Goal: Transaction & Acquisition: Purchase product/service

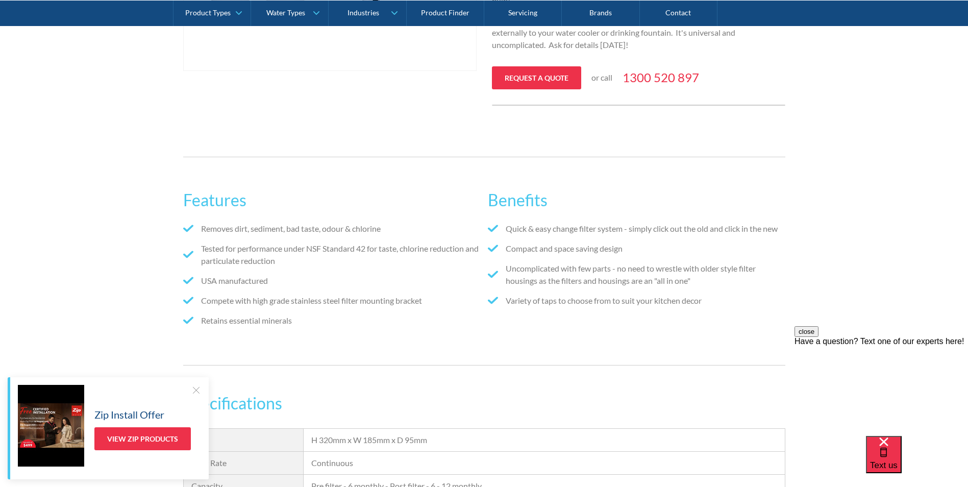
scroll to position [280, 0]
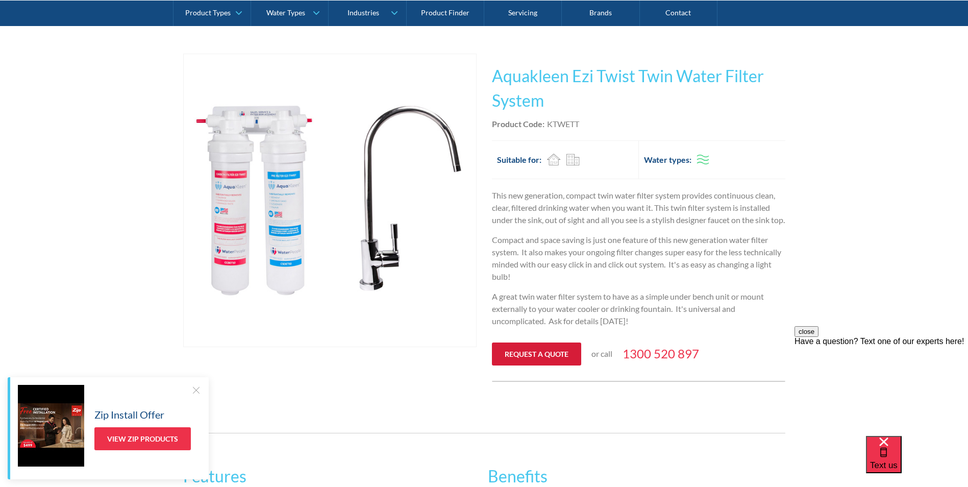
click at [536, 363] on link "Request a quote" at bounding box center [536, 353] width 89 height 23
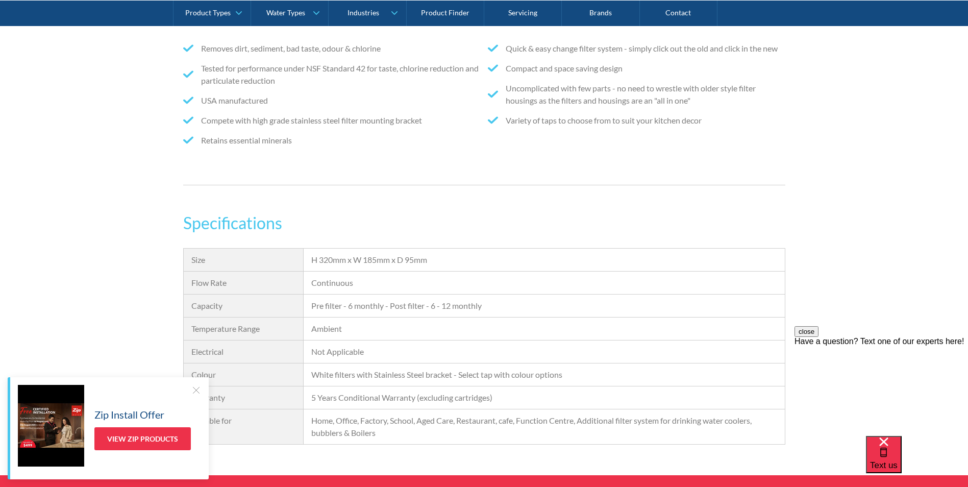
scroll to position [509, 0]
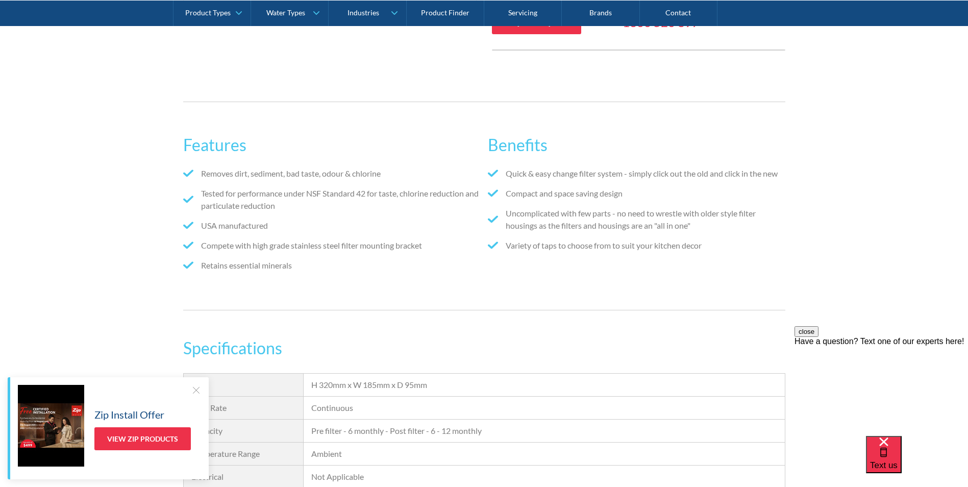
click at [195, 390] on div at bounding box center [196, 390] width 10 height 10
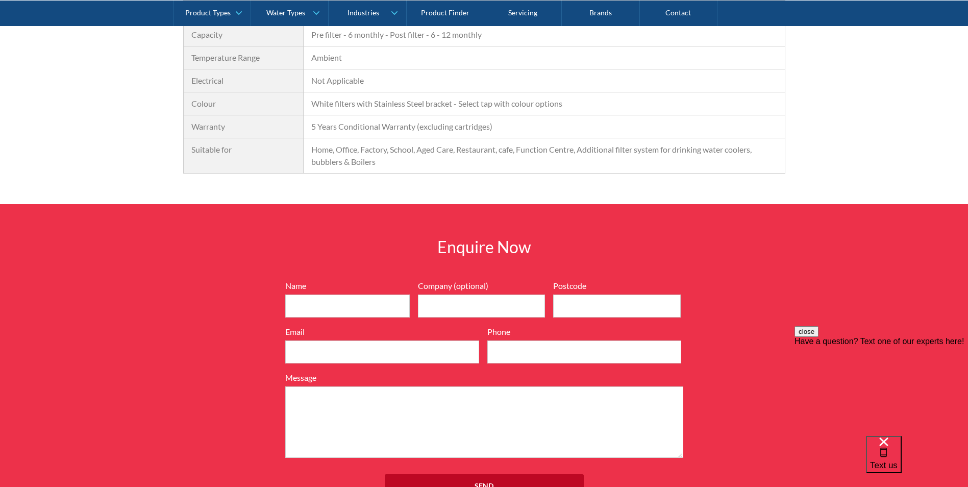
scroll to position [918, 0]
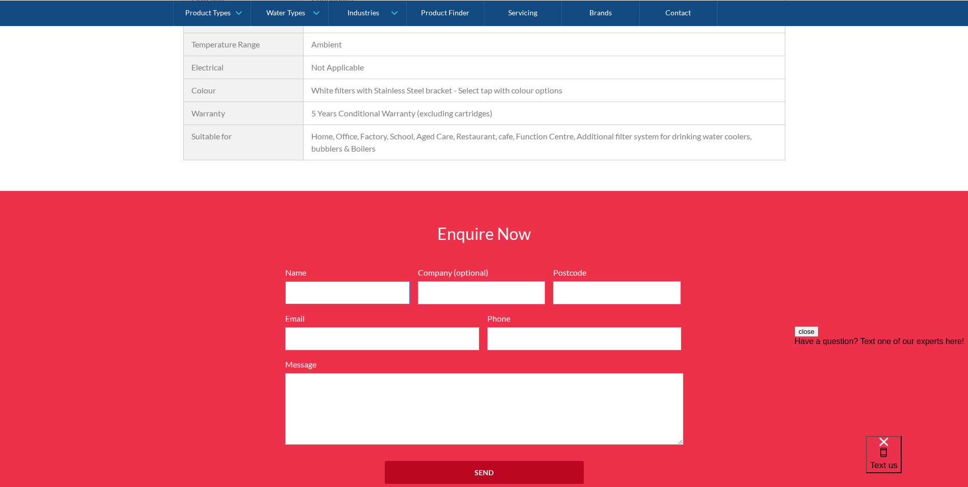
drag, startPoint x: 364, startPoint y: 306, endPoint x: 374, endPoint y: 312, distance: 12.2
click at [364, 304] on input "Name" at bounding box center [347, 292] width 124 height 23
type input "[PERSON_NAME]"
type input "CPB Contractors Pty Limited"
type input "2000"
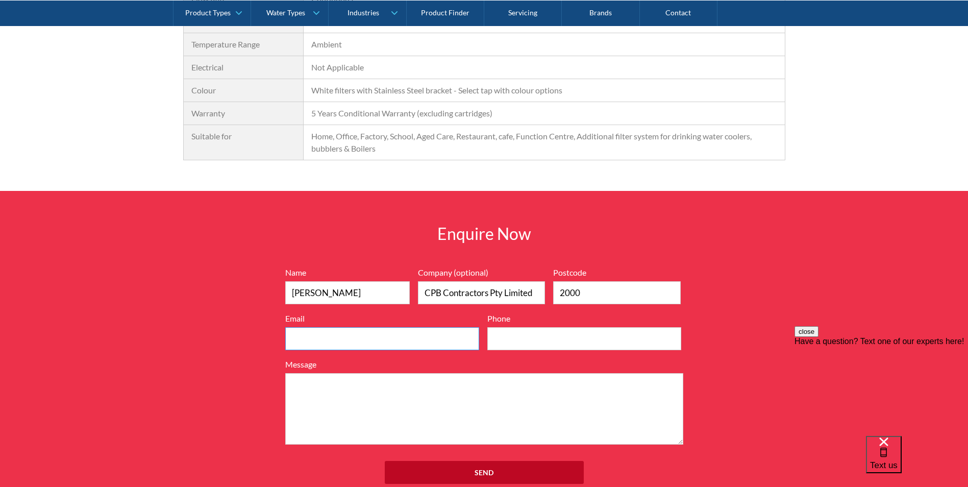
type input "[PERSON_NAME][EMAIL_ADDRESS][PERSON_NAME][DOMAIN_NAME]"
type input "0422676420"
click at [589, 298] on input "2000" at bounding box center [617, 292] width 128 height 23
drag, startPoint x: 588, startPoint y: 301, endPoint x: 569, endPoint y: 303, distance: 18.4
click at [569, 303] on input "2000" at bounding box center [617, 292] width 128 height 23
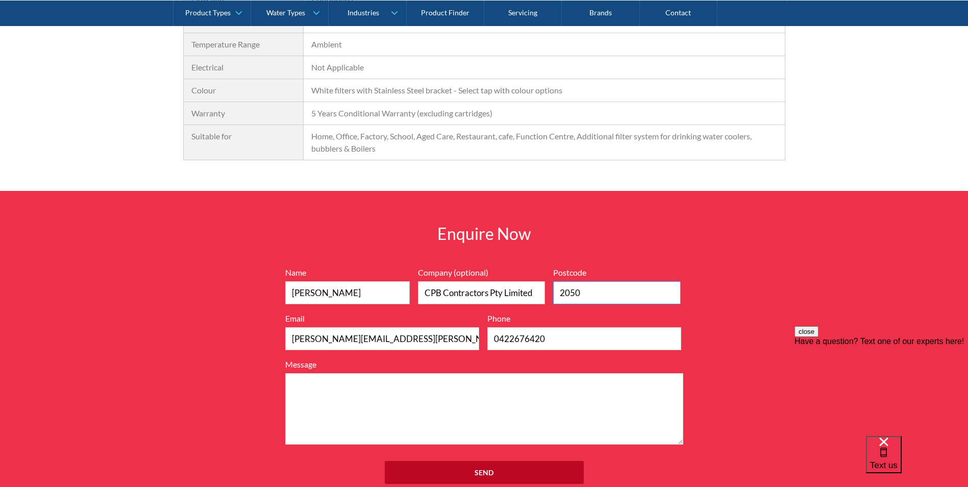
type input "2050"
drag, startPoint x: 512, startPoint y: 229, endPoint x: 523, endPoint y: 234, distance: 13.0
click at [512, 229] on div "Enquire Now 7199ebfc89469718eadd6f0c0345ca51cae17984353ea86a4a584a90323ec471d39…" at bounding box center [484, 358] width 968 height 334
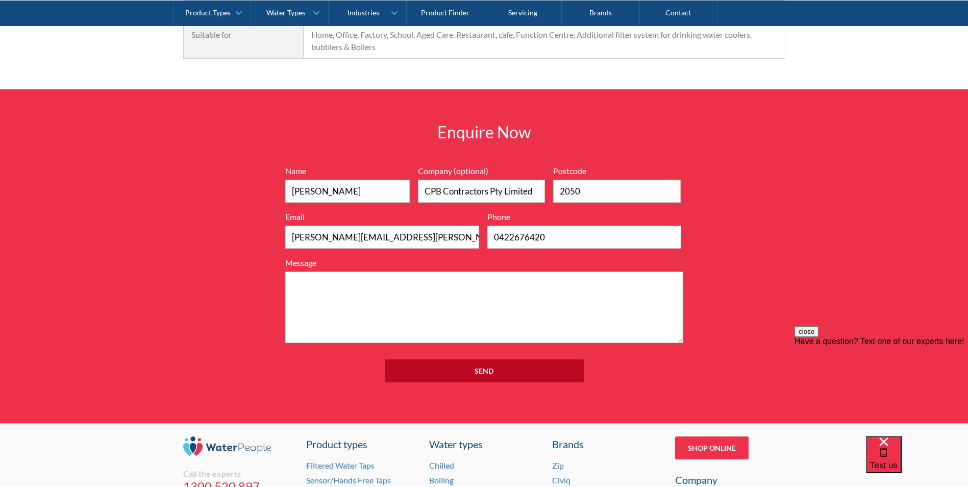
scroll to position [1020, 0]
click at [428, 313] on textarea "Message" at bounding box center [484, 306] width 398 height 71
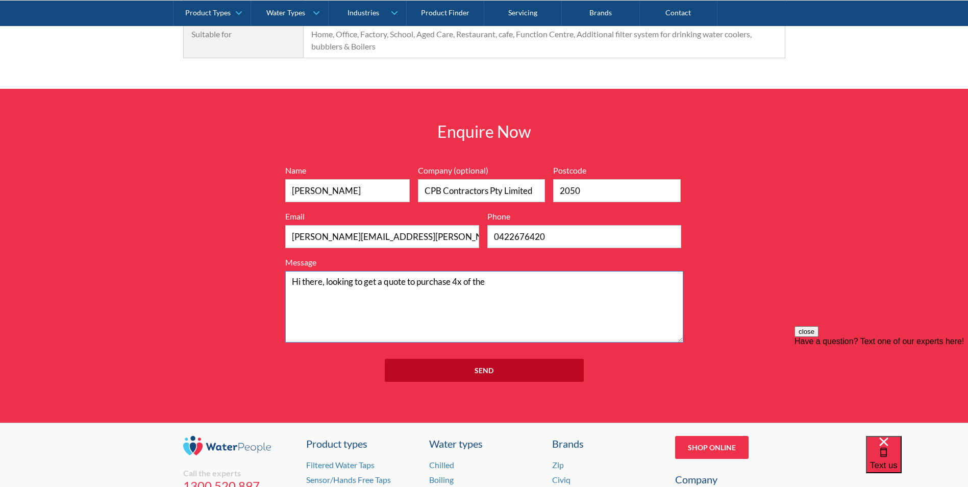
click at [464, 293] on textarea "Hi there, looking to get a quote to purchase 4x of the" at bounding box center [484, 306] width 398 height 71
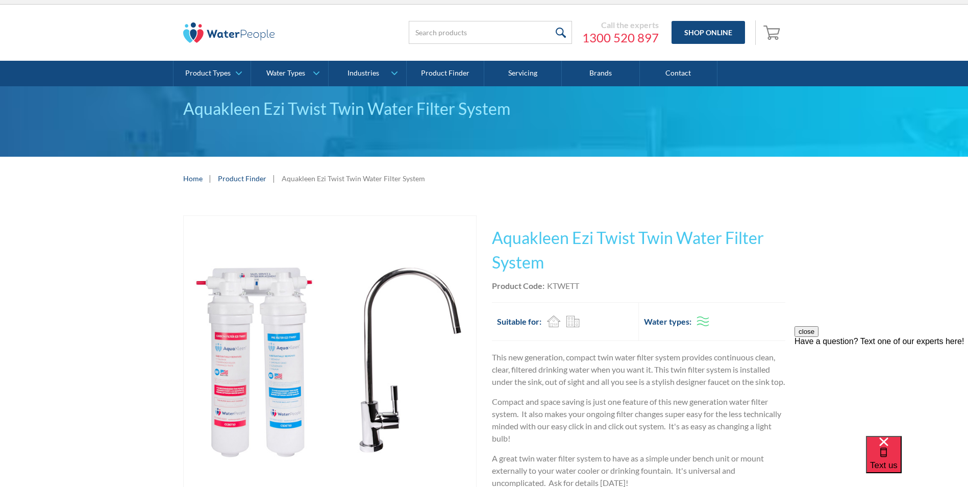
scroll to position [0, 0]
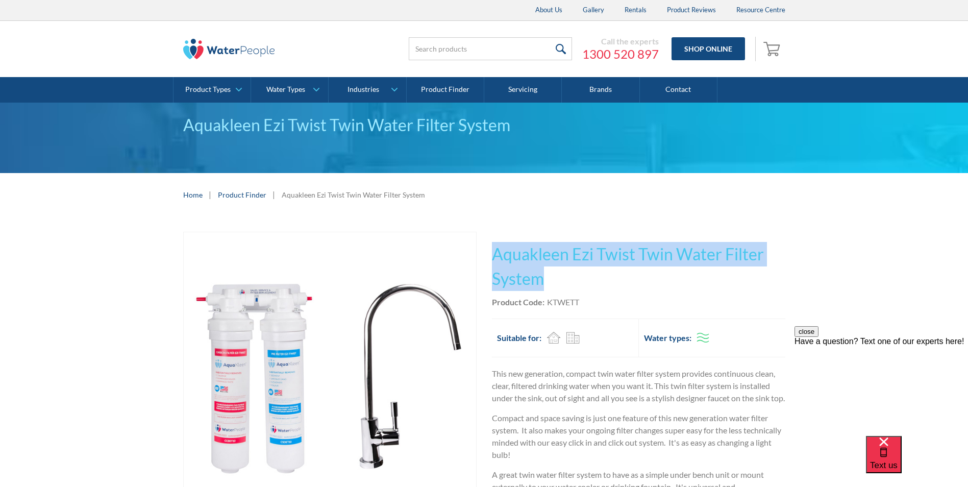
drag, startPoint x: 568, startPoint y: 279, endPoint x: 494, endPoint y: 255, distance: 77.8
click at [494, 255] on h1 "Aquakleen Ezi Twist Twin Water Filter System" at bounding box center [638, 266] width 293 height 49
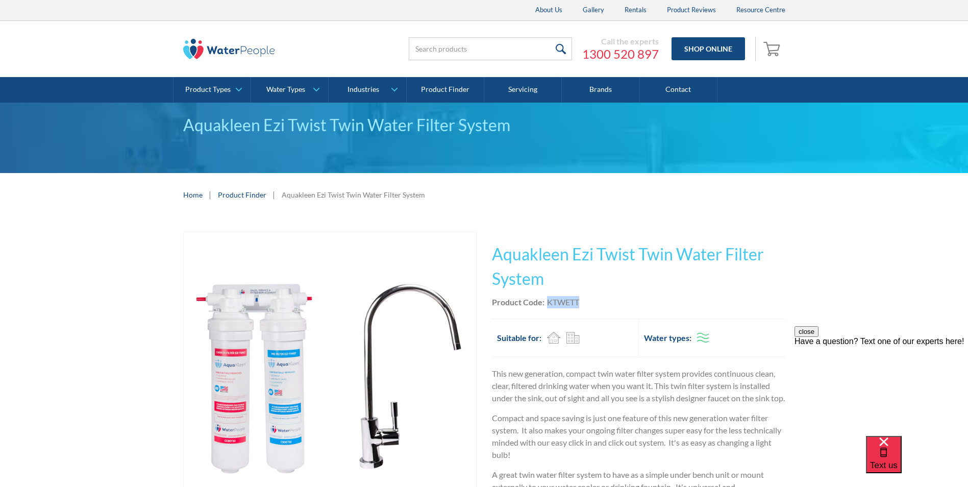
drag, startPoint x: 585, startPoint y: 303, endPoint x: 544, endPoint y: 301, distance: 41.4
click at [544, 301] on div "Product Code: KTWETT" at bounding box center [638, 302] width 293 height 12
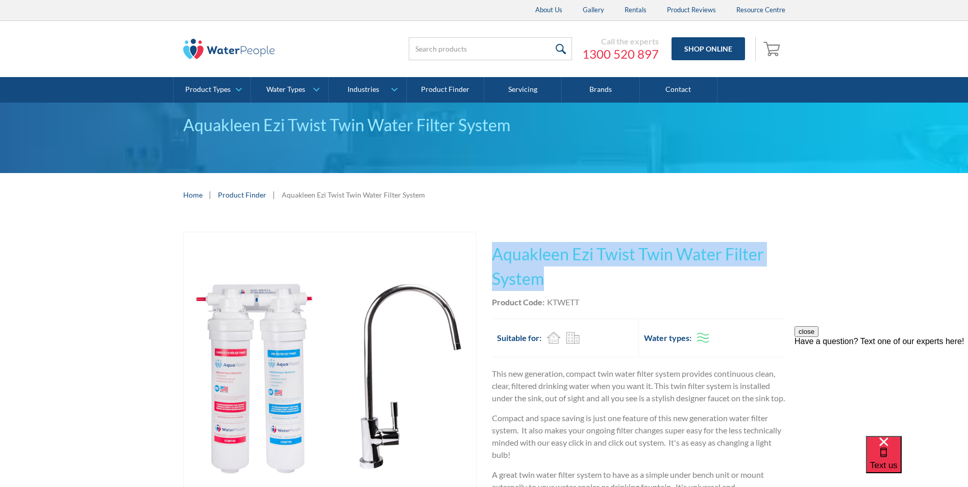
drag, startPoint x: 544, startPoint y: 301, endPoint x: 495, endPoint y: 258, distance: 65.4
click at [495, 258] on h1 "Aquakleen Ezi Twist Twin Water Filter System" at bounding box center [638, 266] width 293 height 49
copy h1 "Aquakleen Ezi Twist Twin Water Filter System"
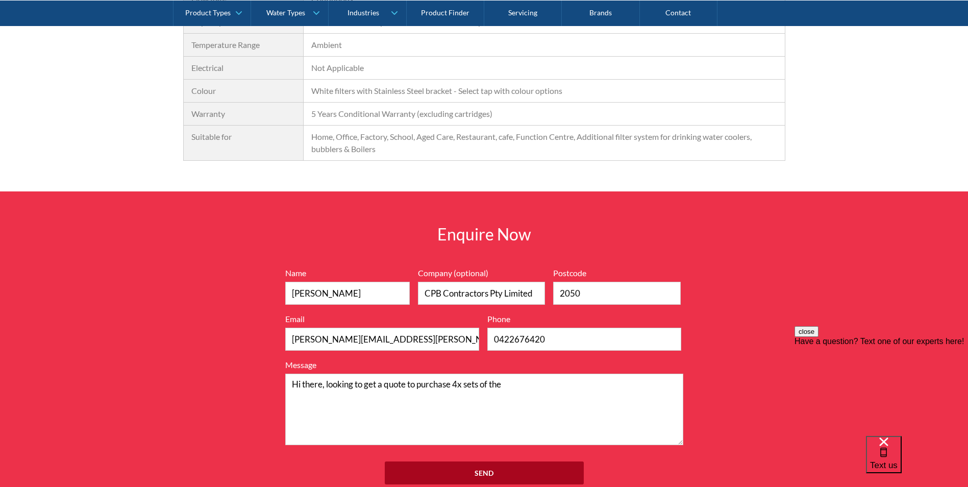
scroll to position [1071, 0]
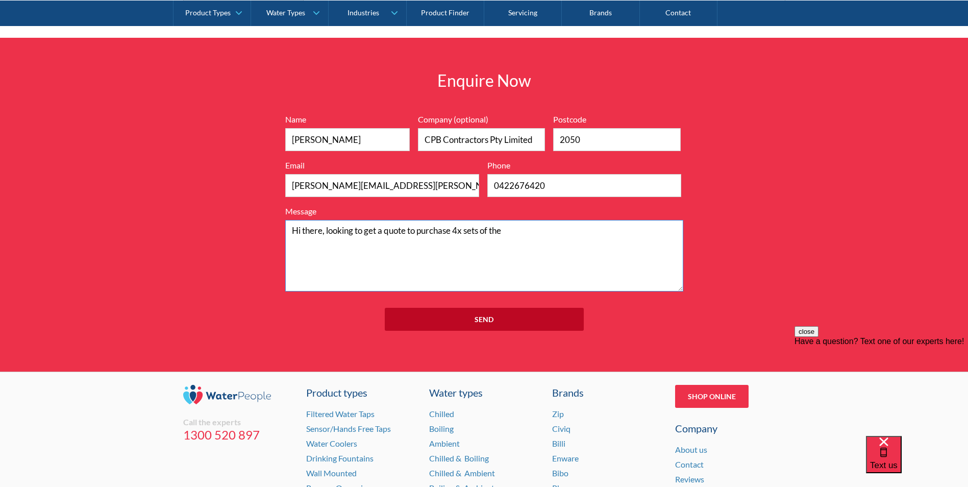
click at [537, 252] on textarea "Hi there, looking to get a quote to purchase 4x sets of the" at bounding box center [484, 255] width 398 height 71
paste textarea "Aquakleen Ezi Twist Twin Water Filter System"
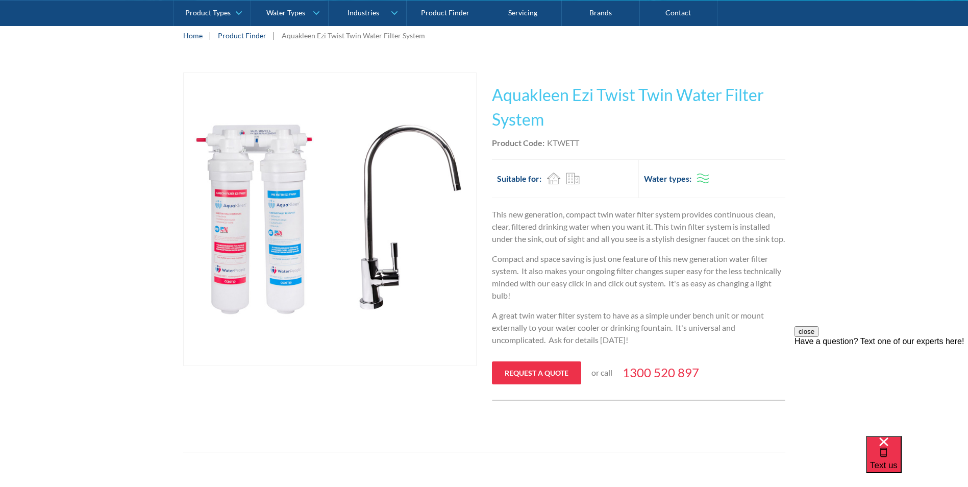
scroll to position [153, 0]
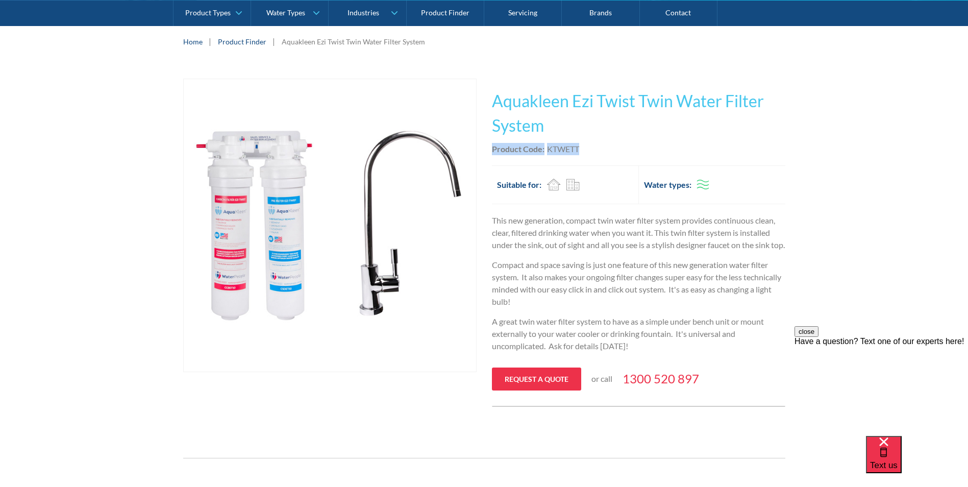
drag, startPoint x: 579, startPoint y: 146, endPoint x: 490, endPoint y: 150, distance: 89.3
click at [490, 150] on div "Play video Fits Most Brands Best Seller No items found. This tap design is incl…" at bounding box center [484, 243] width 602 height 328
copy div "Product Code: KTWETT"
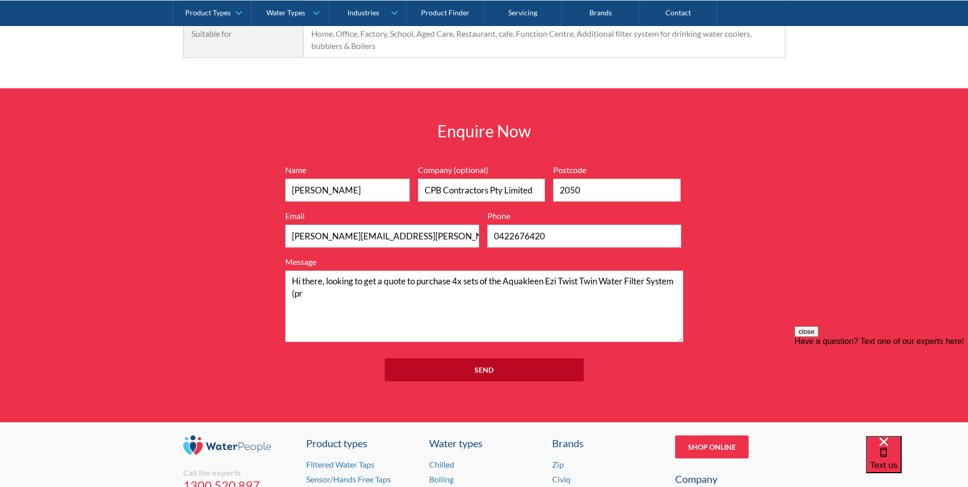
scroll to position [1020, 0]
click at [358, 309] on textarea "Hi there, looking to get a quote to purchase 4x sets of the Aquakleen Ezi Twist…" at bounding box center [484, 306] width 398 height 71
paste textarea "Product Code:KTWETT"
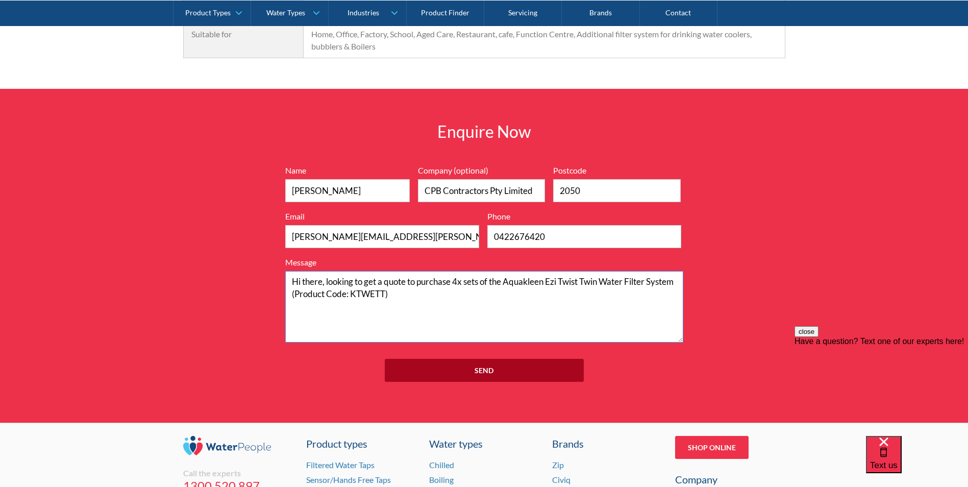
type textarea "Hi there, looking to get a quote to purchase 4x sets of the Aquakleen Ezi Twist…"
click at [469, 376] on input "Send" at bounding box center [484, 370] width 199 height 23
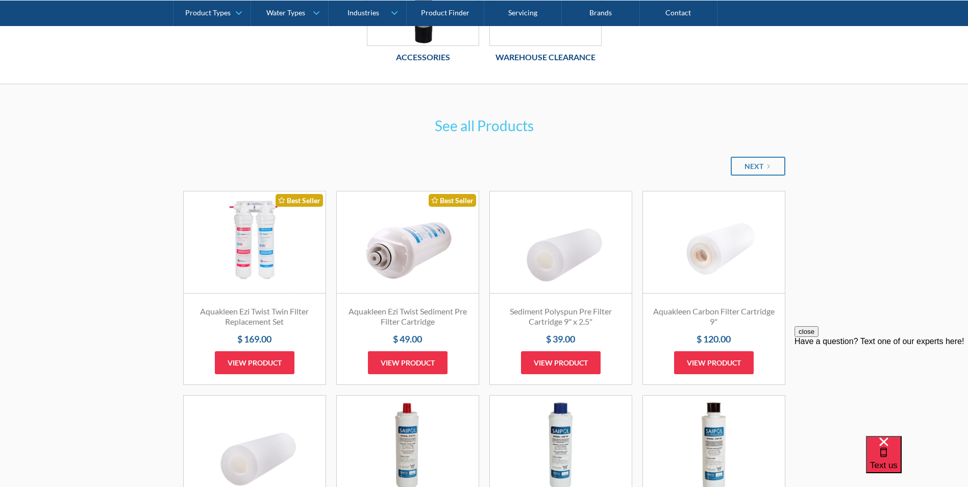
click at [271, 242] on link "Fits Most Brands Best Seller" at bounding box center [255, 242] width 142 height 102
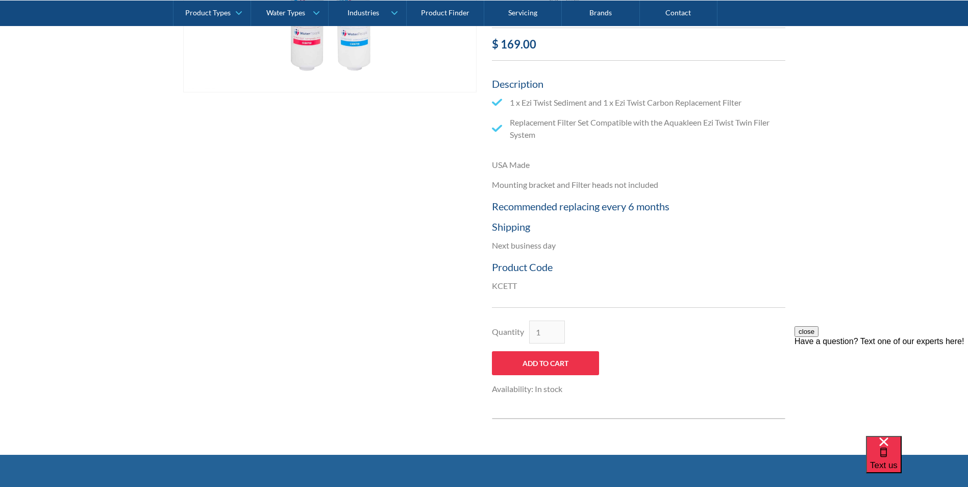
scroll to position [284, 0]
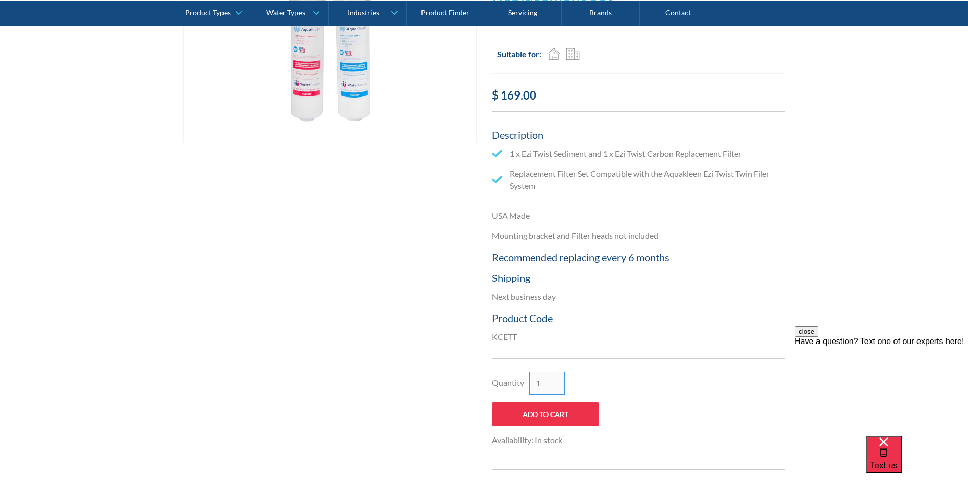
click at [542, 381] on input "1" at bounding box center [547, 382] width 36 height 23
click at [556, 379] on input "2" at bounding box center [547, 382] width 36 height 23
click at [556, 379] on input "3" at bounding box center [547, 382] width 36 height 23
type input "4"
click at [556, 379] on input "4" at bounding box center [547, 382] width 36 height 23
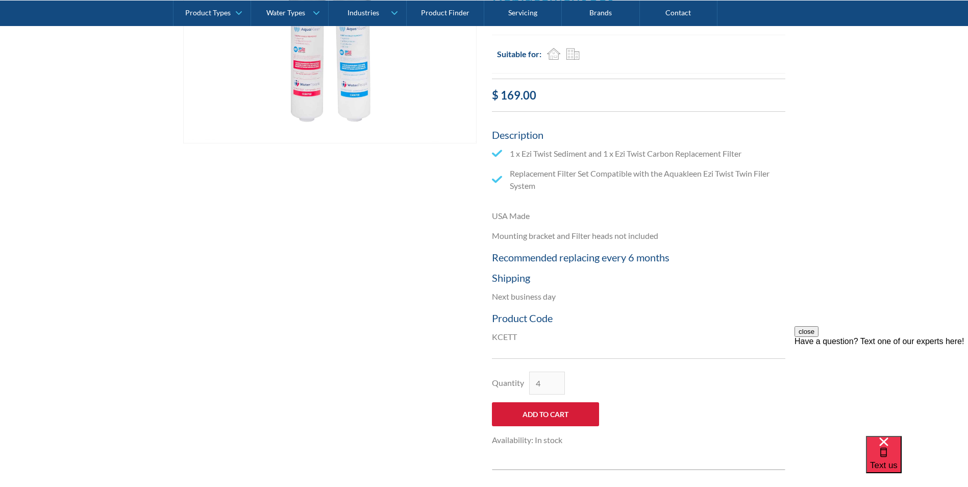
click at [557, 415] on input "Add to Cart" at bounding box center [545, 414] width 107 height 24
type input "Add to Cart"
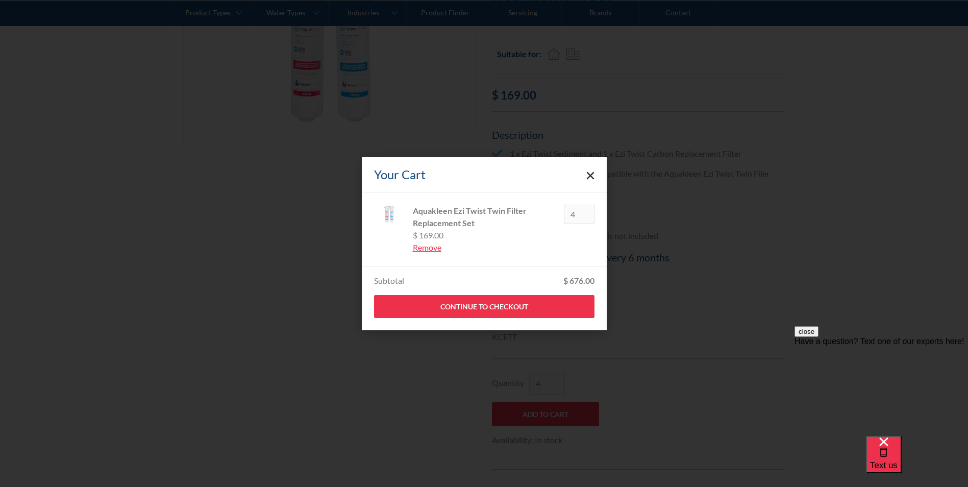
click at [592, 176] on icon "Close cart" at bounding box center [590, 175] width 8 height 8
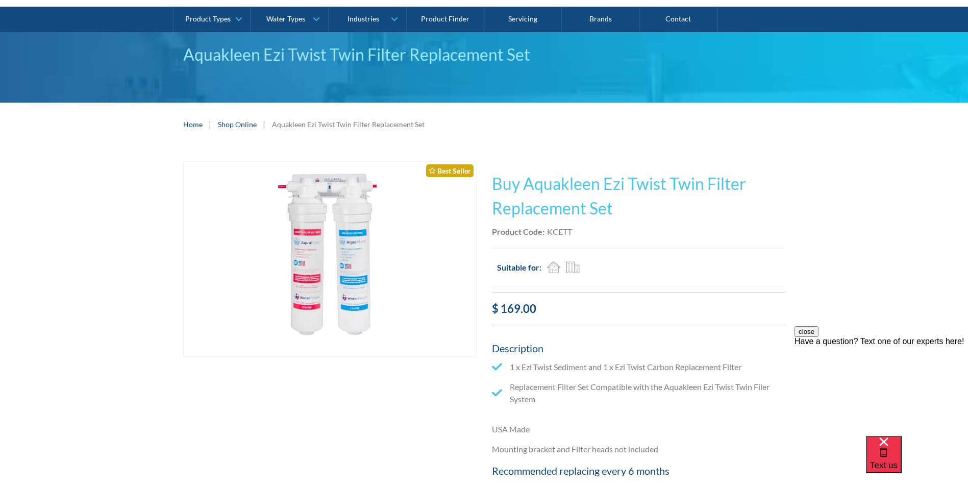
scroll to position [0, 0]
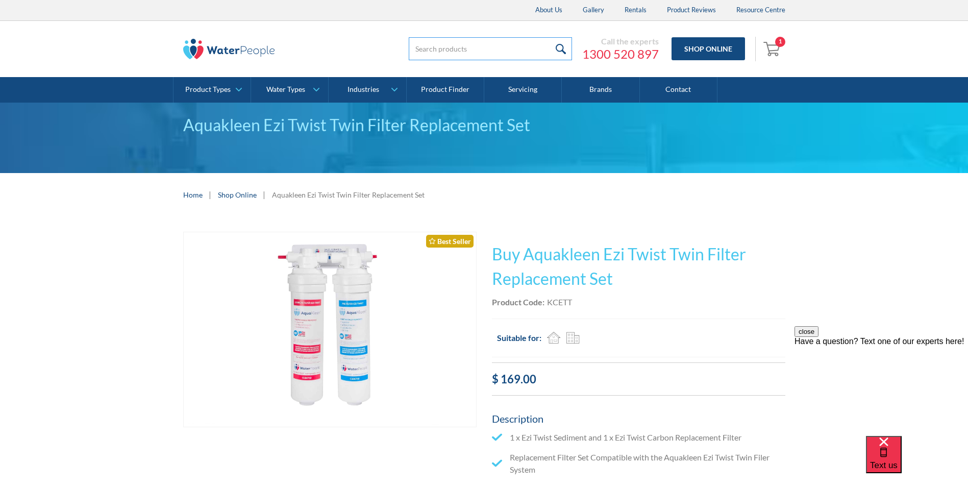
click at [446, 47] on input "search" at bounding box center [490, 48] width 163 height 23
paste input "Product Code:KTWETT"
drag, startPoint x: 502, startPoint y: 50, endPoint x: 412, endPoint y: 49, distance: 90.8
click at [412, 49] on input "Product Code:KTWETT" at bounding box center [490, 48] width 163 height 23
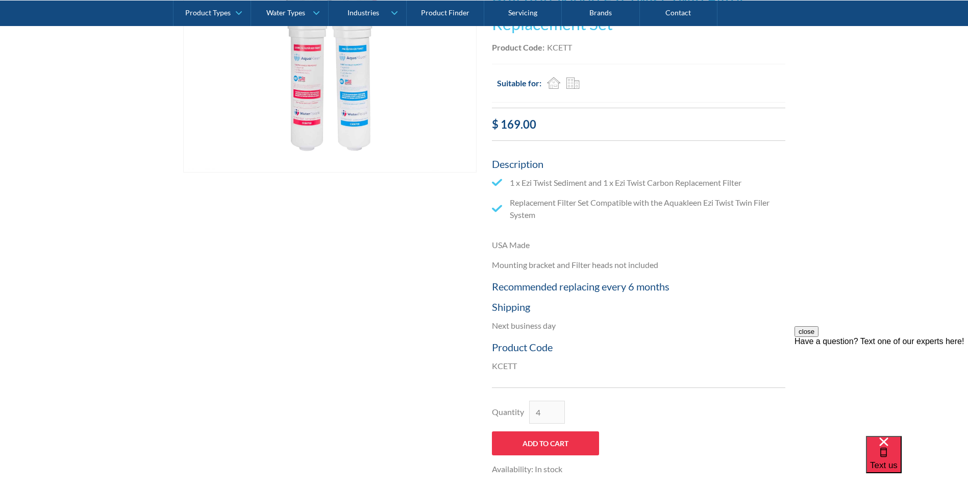
scroll to position [255, 0]
type input "Product Code:KTWETT"
click at [539, 286] on h5 "Recommended replacing every 6 months" at bounding box center [638, 285] width 293 height 15
click at [541, 247] on p "USA Made" at bounding box center [638, 244] width 293 height 12
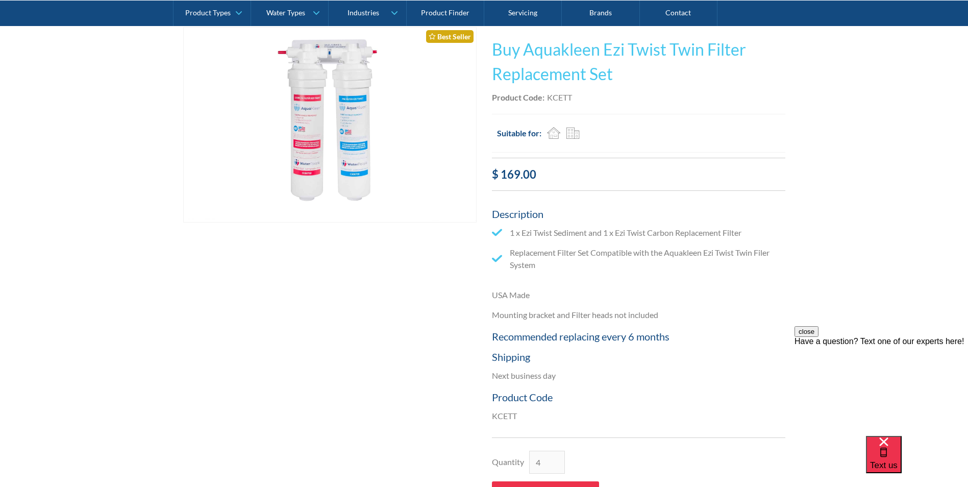
scroll to position [204, 0]
click at [531, 322] on div "Description 1 x Ezi Twist Sediment and 1 x Ezi Twist Carbon Replacement Filter …" at bounding box center [638, 315] width 293 height 229
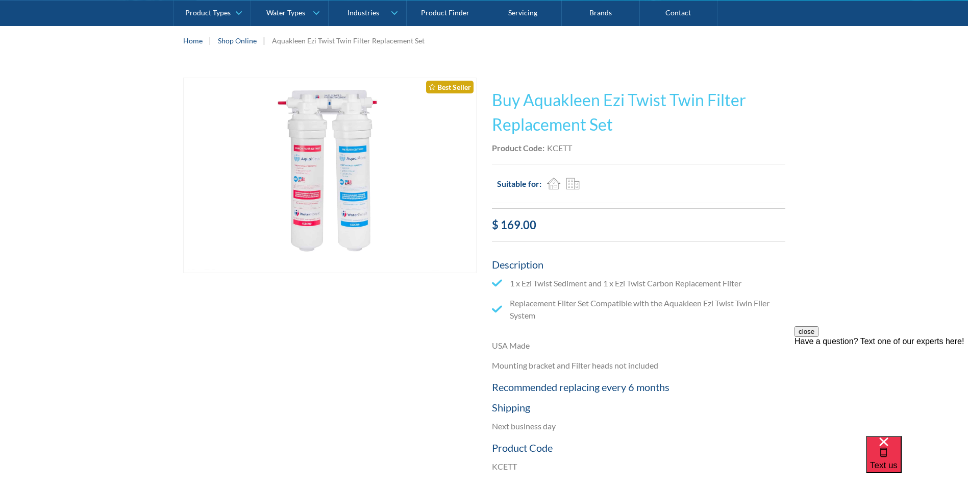
scroll to position [0, 0]
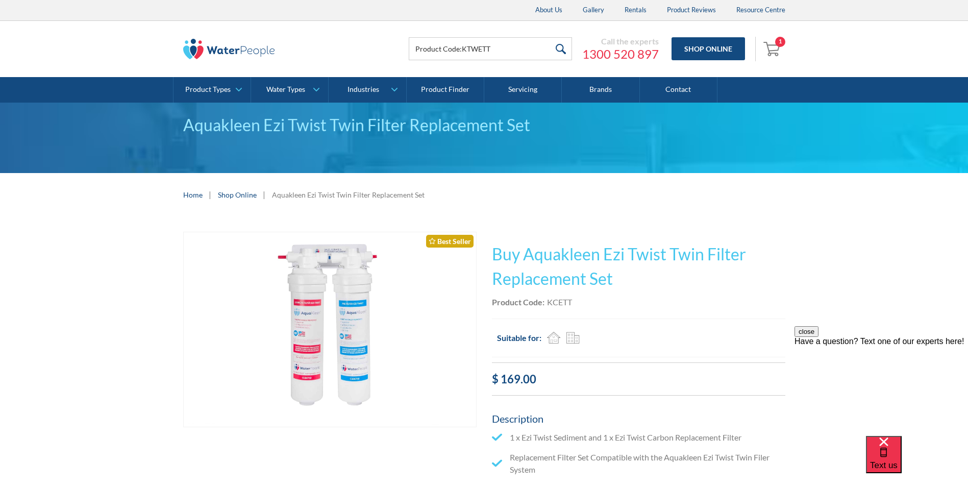
click at [779, 43] on div "1" at bounding box center [780, 42] width 10 height 10
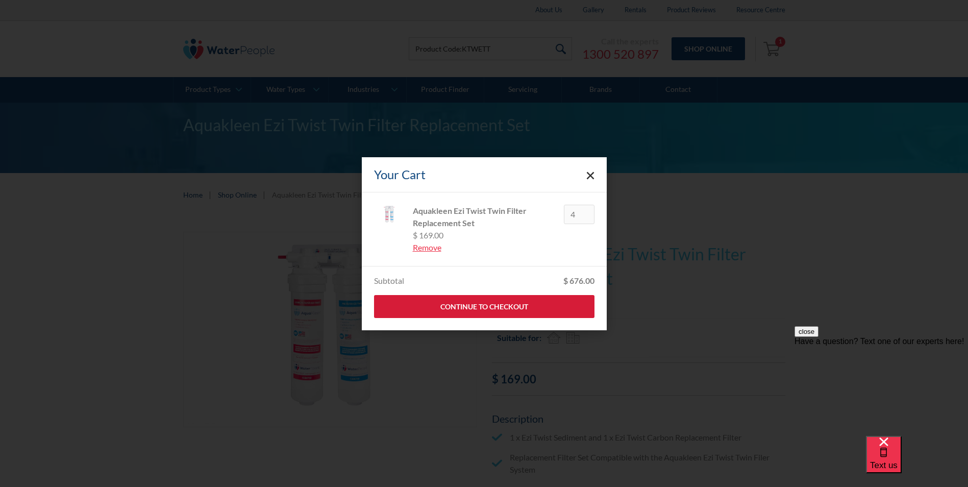
click at [455, 305] on link "Continue to Checkout" at bounding box center [484, 306] width 220 height 23
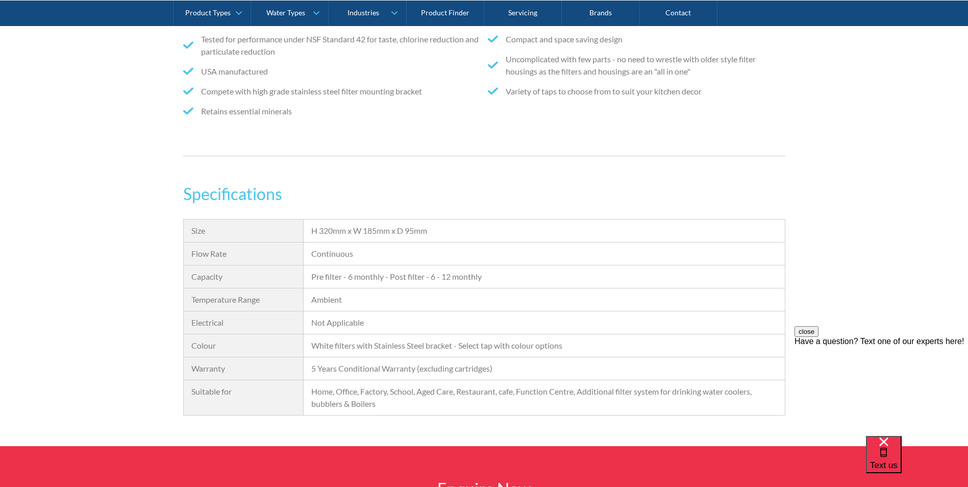
scroll to position [612, 0]
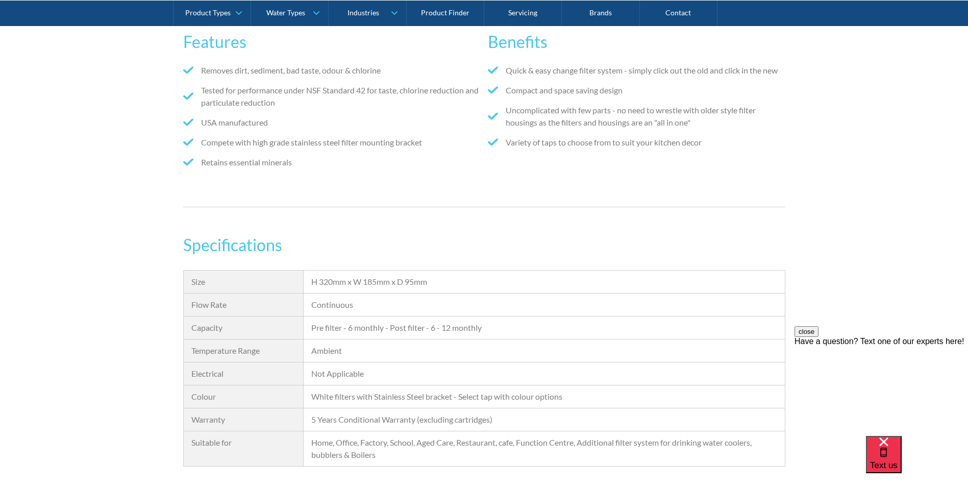
click at [218, 207] on div "Features Removes dirt, sediment, bad taste, odour & chlorine Tested for perform…" at bounding box center [484, 102] width 602 height 209
click at [474, 257] on h3 "Specifications" at bounding box center [484, 245] width 602 height 24
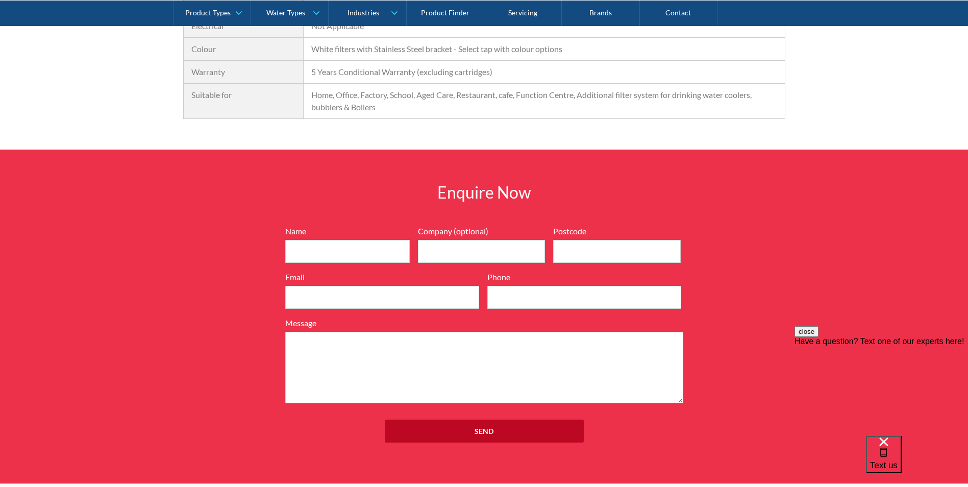
scroll to position [969, 0]
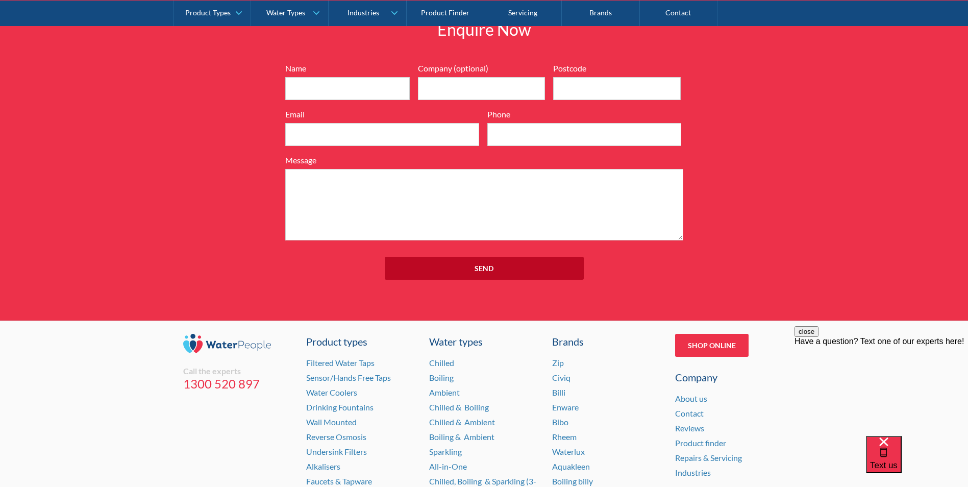
click at [272, 300] on div "Enquire Now 7199ebfc89469718eadd6f0c0345ca51cae17984353ea86a4a584a90323ec471d39…" at bounding box center [484, 154] width 968 height 334
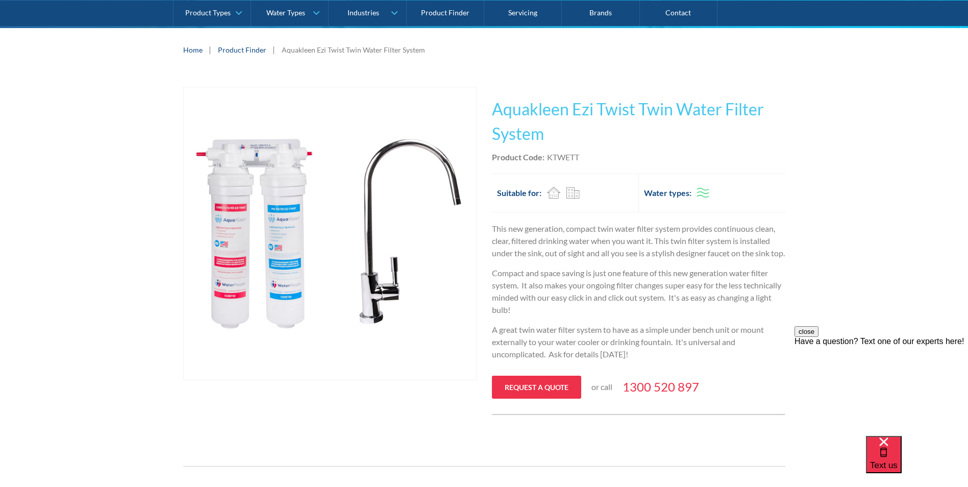
scroll to position [127, 0]
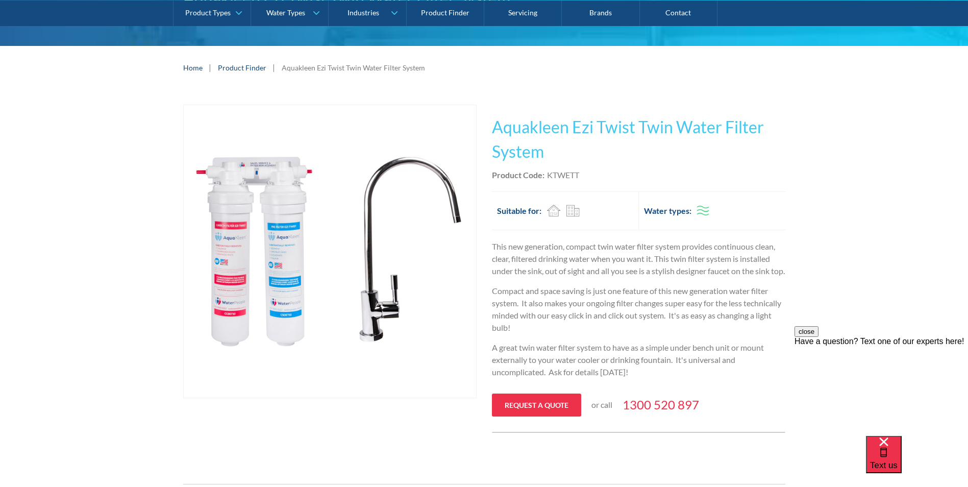
click at [803, 244] on div "Play video Fits Most Brands Best Seller No items found. This tap design is incl…" at bounding box center [484, 268] width 968 height 359
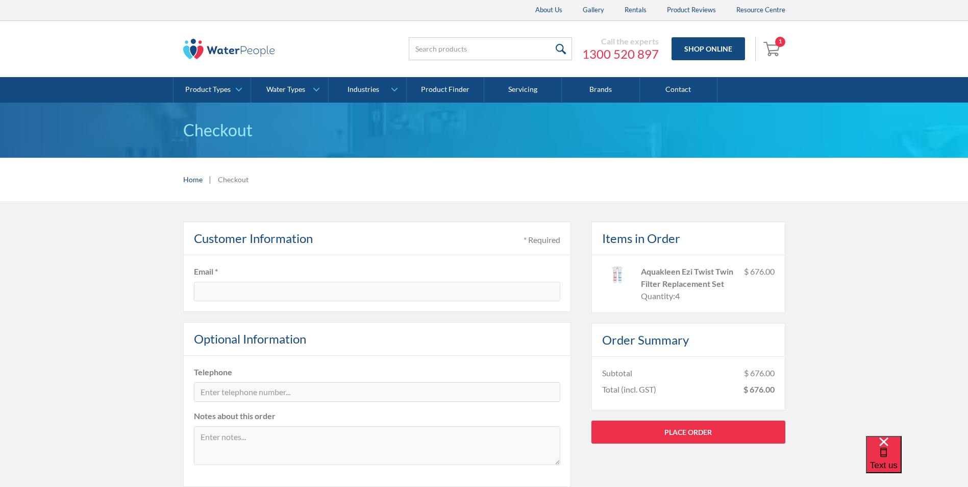
scroll to position [102, 0]
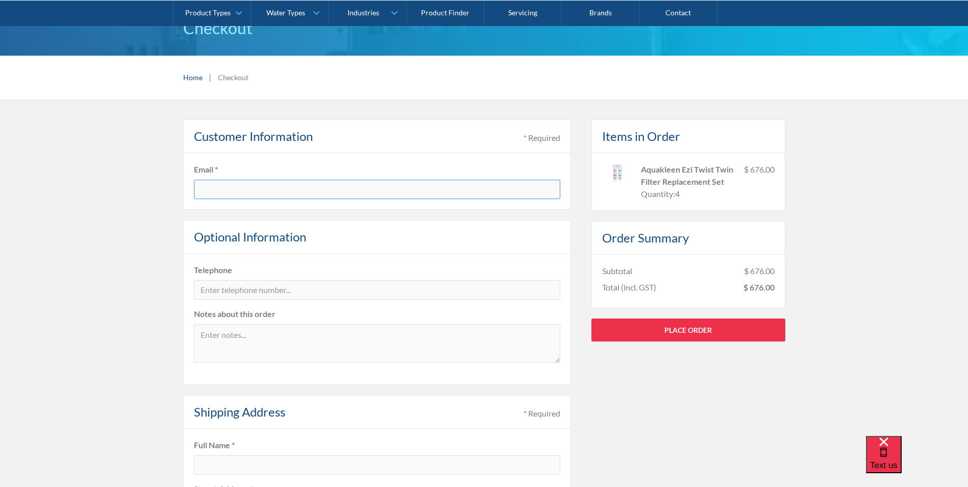
click at [307, 189] on input "text" at bounding box center [377, 189] width 366 height 19
type input "[PERSON_NAME][EMAIL_ADDRESS][PERSON_NAME][DOMAIN_NAME]"
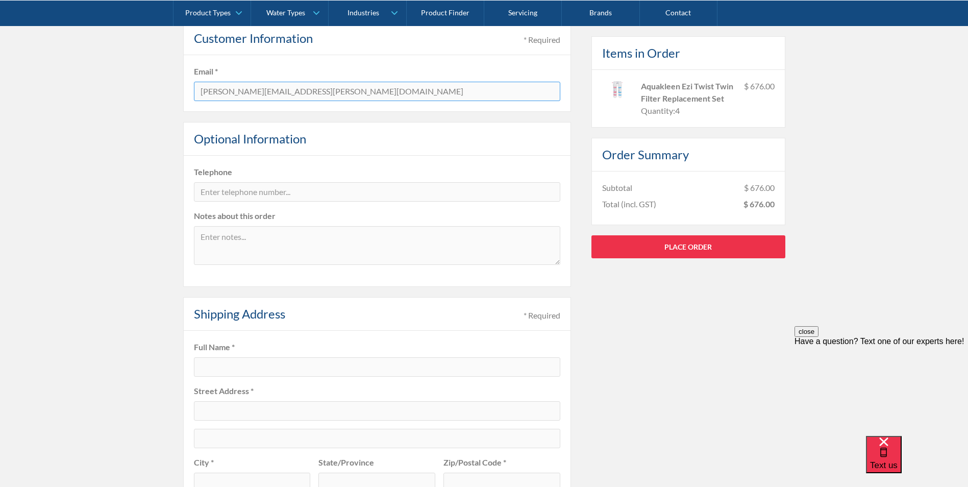
scroll to position [204, 0]
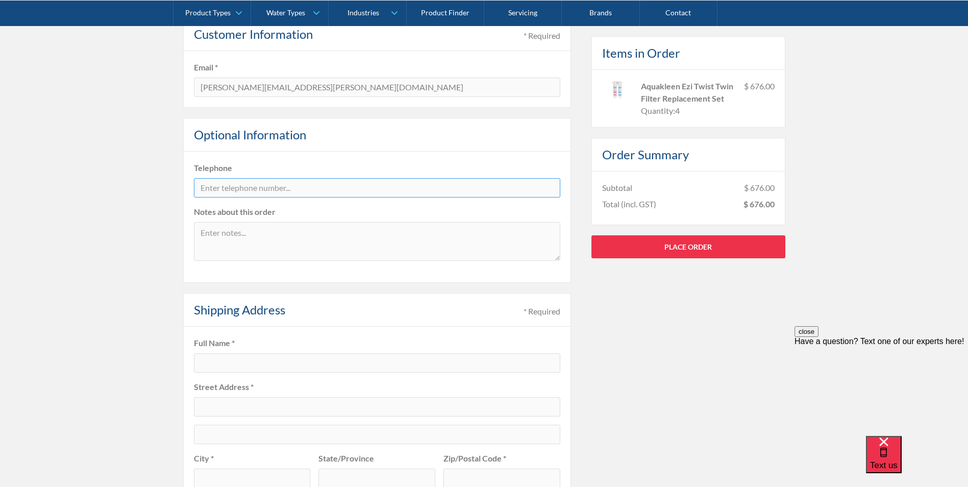
click at [280, 191] on input "tel" at bounding box center [377, 187] width 366 height 19
type input "0422676420"
click at [133, 226] on div "Pay with browser. Customer Information * Required Email * belinda.rhind@cpbcon.…" at bounding box center [484, 434] width 968 height 875
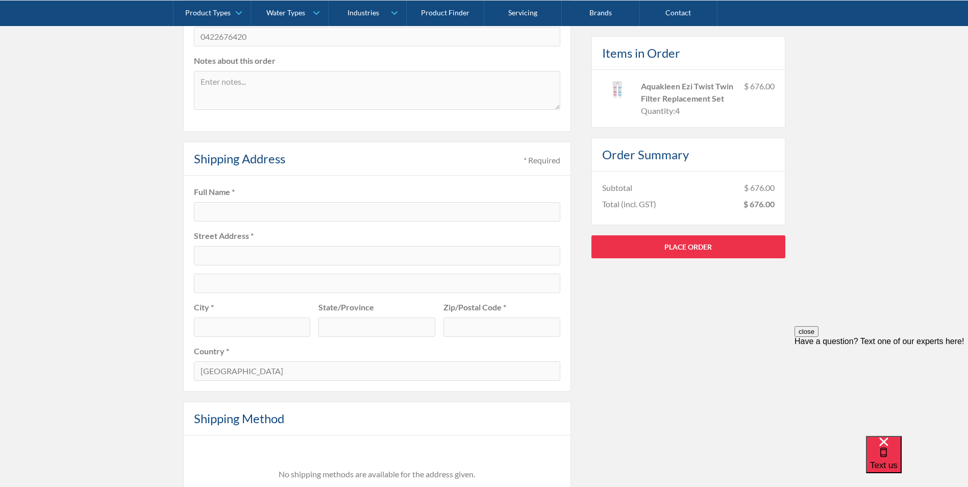
scroll to position [357, 0]
click at [280, 196] on fieldset "Full Name * Street Address * City * State/Province Zip/Postal Code * Country * …" at bounding box center [377, 281] width 388 height 216
click at [275, 208] on input "text" at bounding box center [377, 209] width 366 height 19
type input "Belinda Rhind"
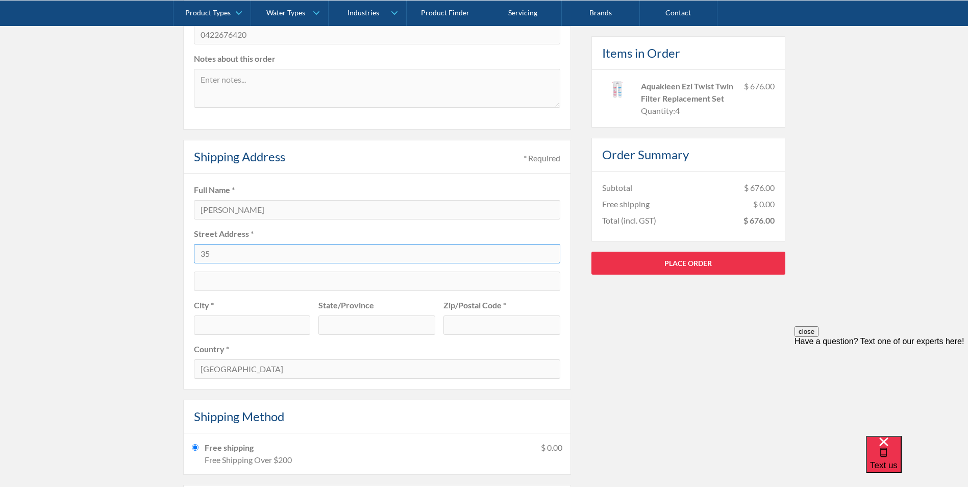
type input "35 Carillon Avenue, Camperdown NSW 2050"
type input "CPB Site Sheds (Entry via Hospital Road)"
type input "Camperdown"
type input "2050"
click at [357, 324] on input "text" at bounding box center [376, 324] width 117 height 19
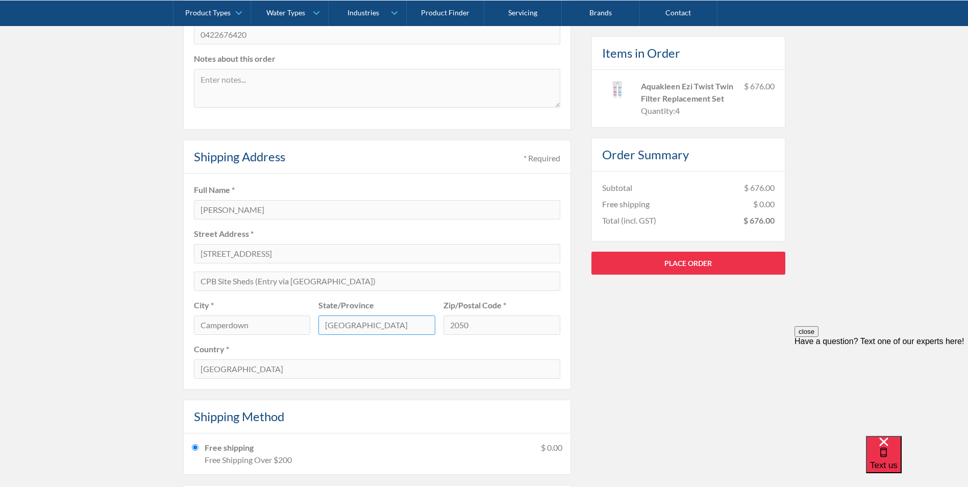
type input "[GEOGRAPHIC_DATA]"
click at [66, 300] on div "Pay with browser. Customer Information * Required Email * belinda.rhind@cpbcon.…" at bounding box center [484, 263] width 968 height 839
click at [128, 278] on div "Pay with browser. Customer Information * Required Email * belinda.rhind@cpbcon.…" at bounding box center [484, 263] width 968 height 839
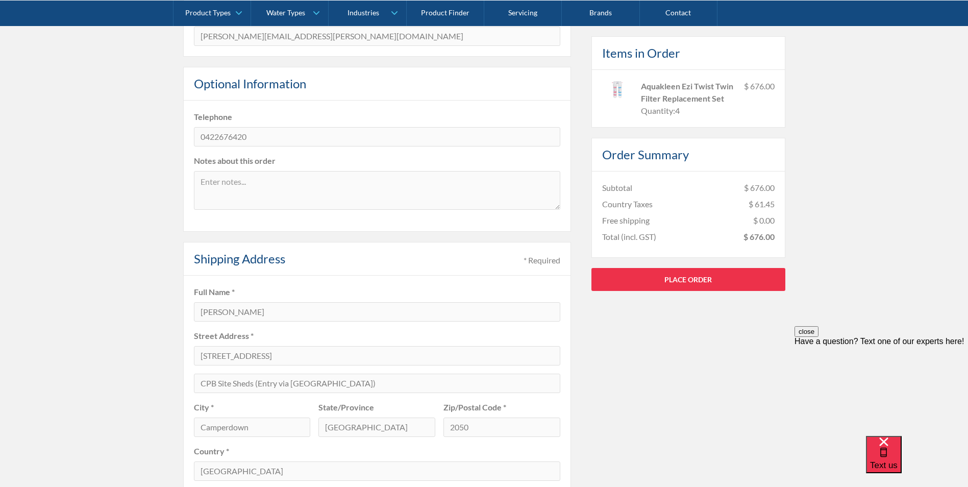
scroll to position [561, 0]
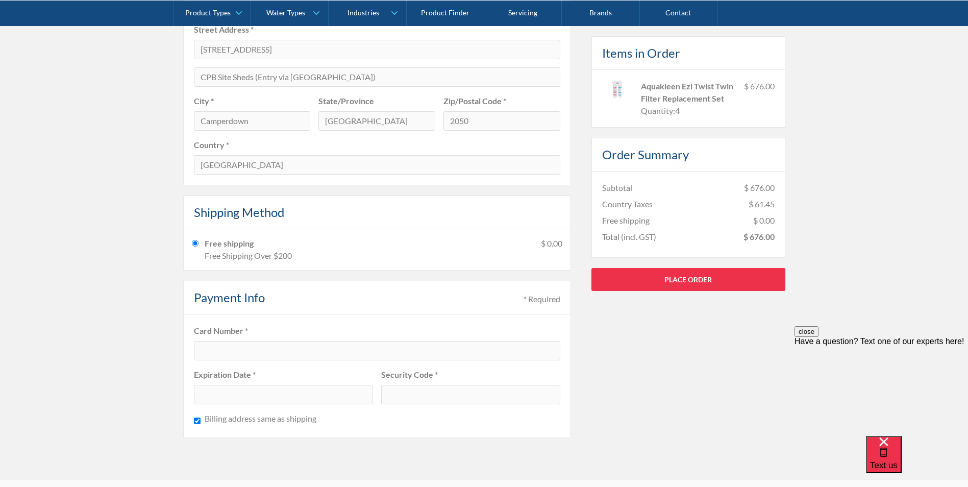
click at [221, 354] on iframe at bounding box center [376, 349] width 353 height 9
click at [629, 366] on div "Pay with browser. Customer Information * Required Email * belinda.rhind@cpbcon.…" at bounding box center [484, 59] width 602 height 798
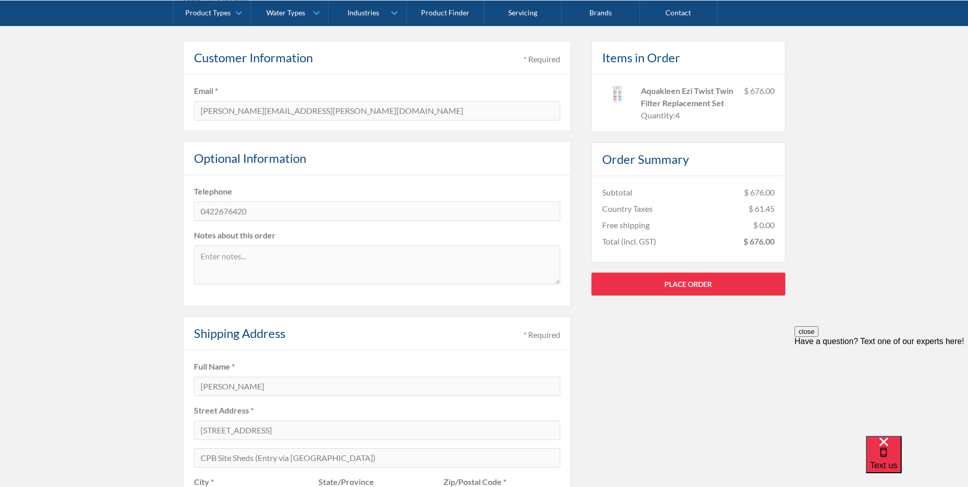
scroll to position [204, 0]
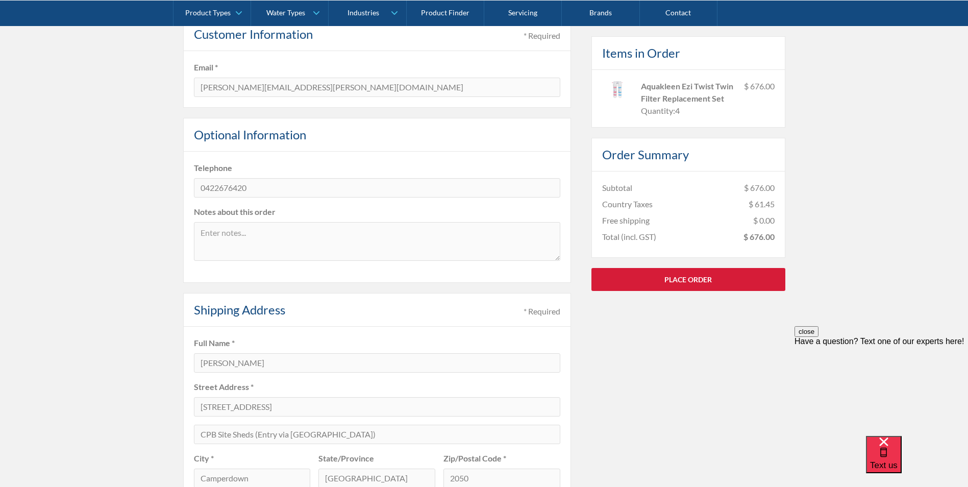
click at [702, 280] on link "Place Order" at bounding box center [688, 278] width 194 height 23
